Goal: Information Seeking & Learning: Learn about a topic

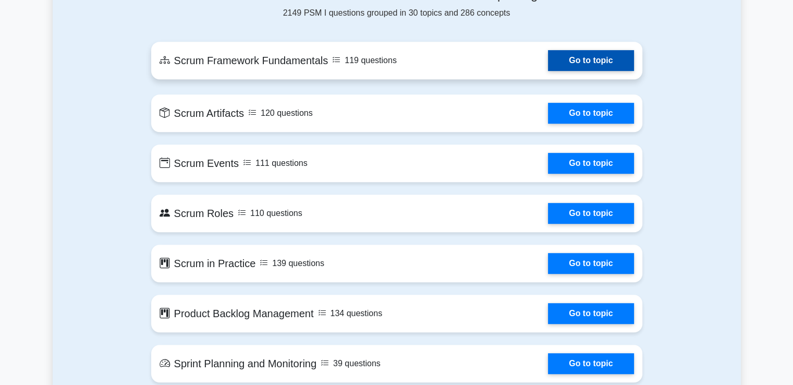
click at [564, 68] on link "Go to topic" at bounding box center [590, 60] width 85 height 21
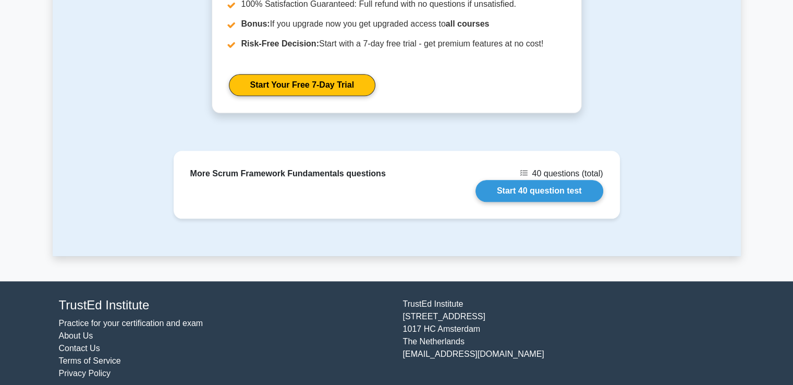
scroll to position [1174, 0]
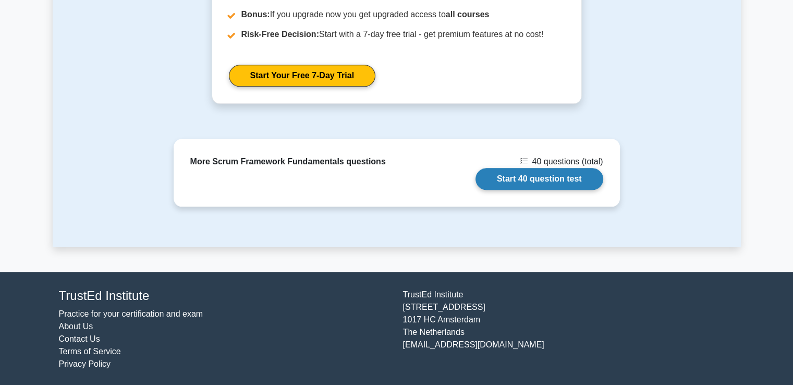
click at [521, 176] on link "Start 40 question test" at bounding box center [539, 179] width 128 height 22
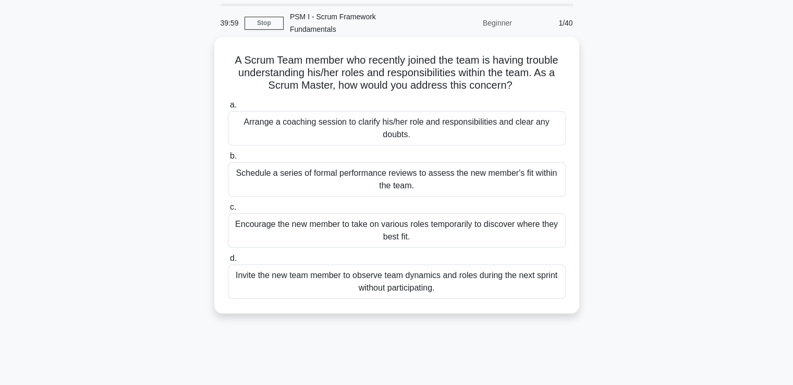
scroll to position [52, 0]
